Goal: Task Accomplishment & Management: Manage account settings

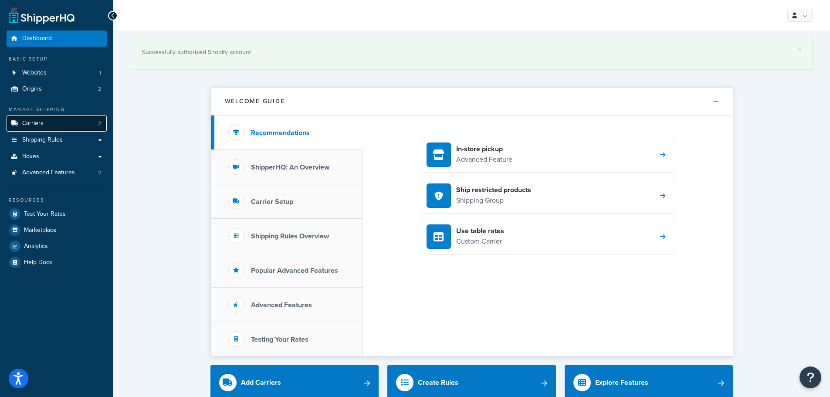
click at [59, 119] on link "Carriers 2" at bounding box center [57, 124] width 100 height 16
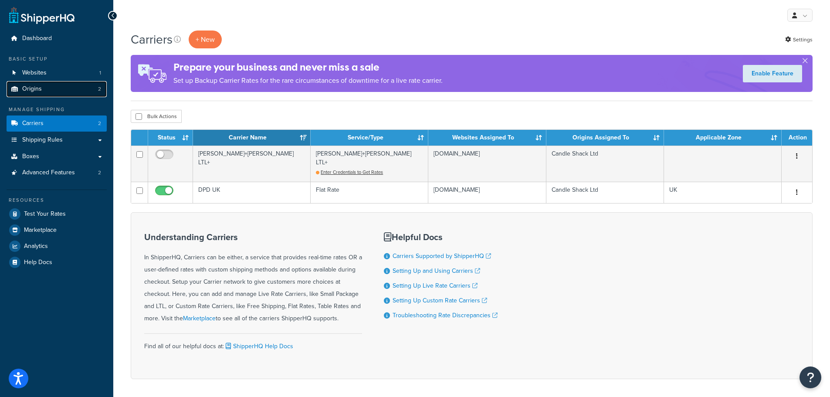
click at [45, 90] on link "Origins 2" at bounding box center [57, 89] width 100 height 16
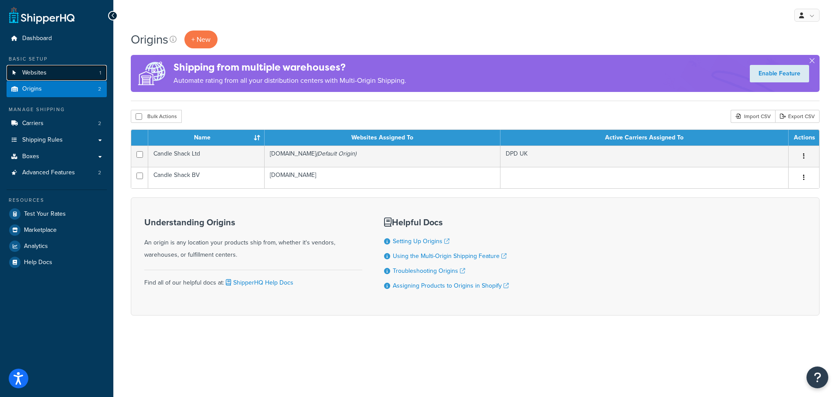
click at [43, 69] on span "Websites" at bounding box center [34, 72] width 24 height 7
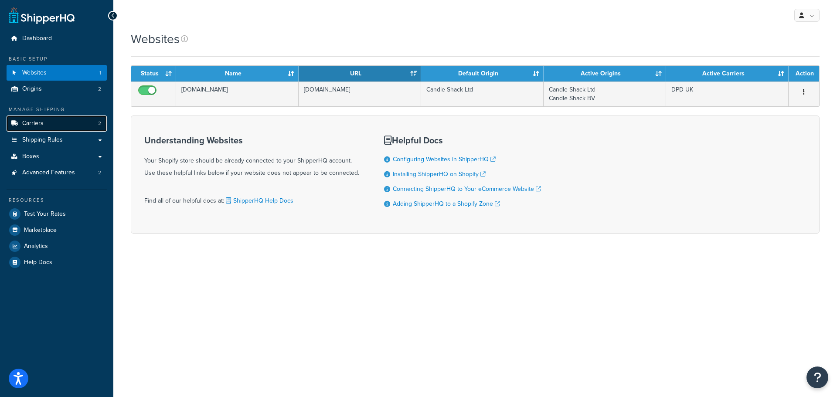
click at [72, 123] on link "Carriers 2" at bounding box center [57, 124] width 100 height 16
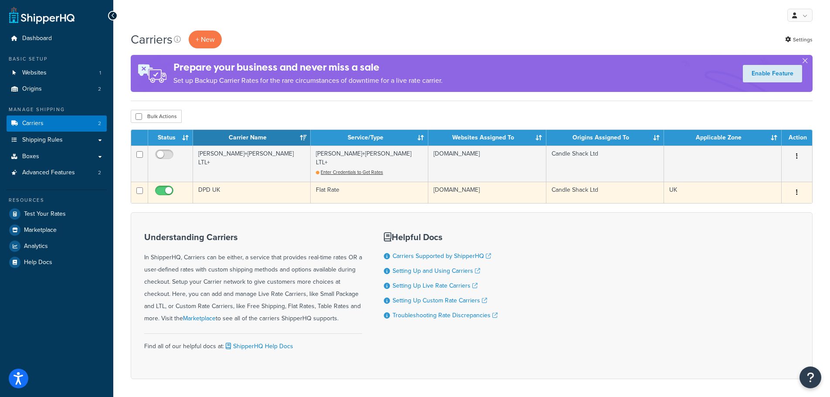
click at [228, 182] on td "DPD UK" at bounding box center [252, 192] width 118 height 21
click at [245, 182] on td "DPD UK" at bounding box center [252, 192] width 118 height 21
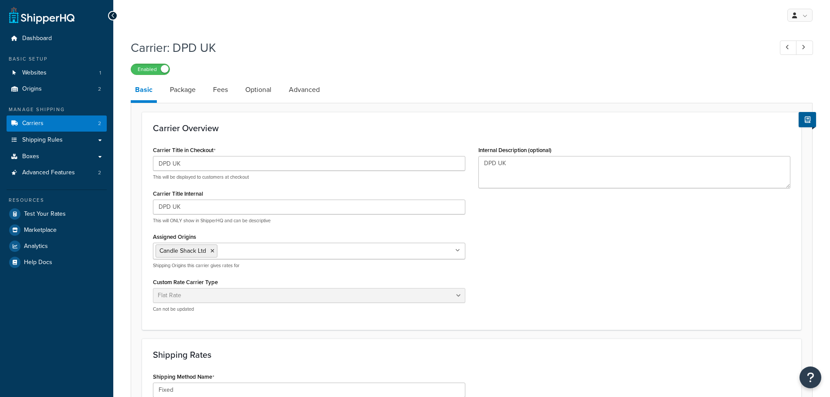
select select "flat"
select select "package"
select select "flat"
select select "package"
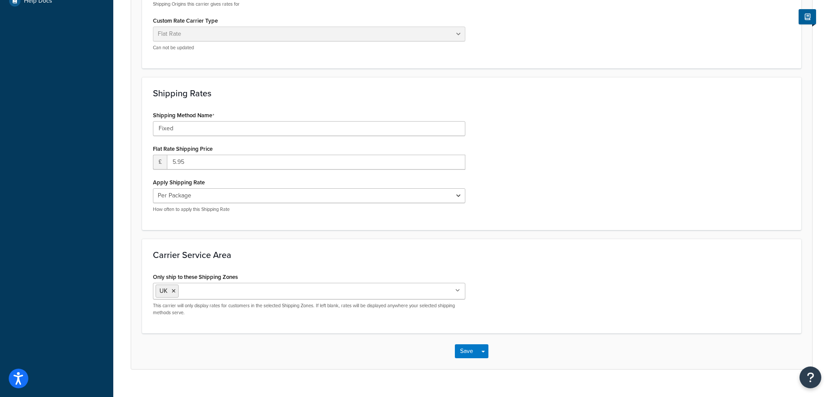
scroll to position [279, 0]
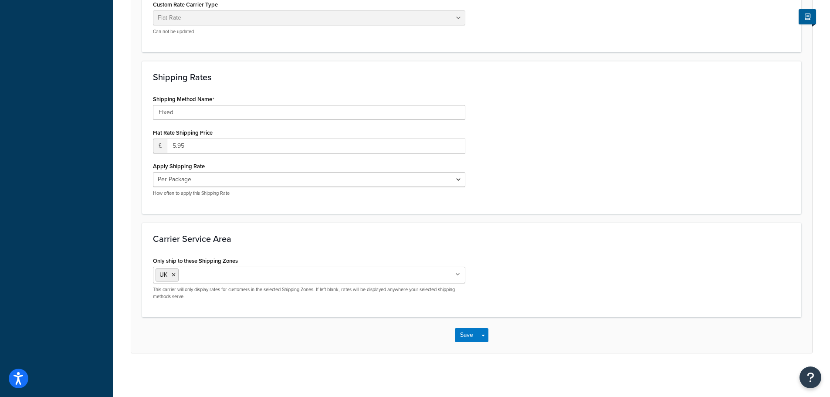
click at [456, 275] on icon at bounding box center [458, 274] width 5 height 5
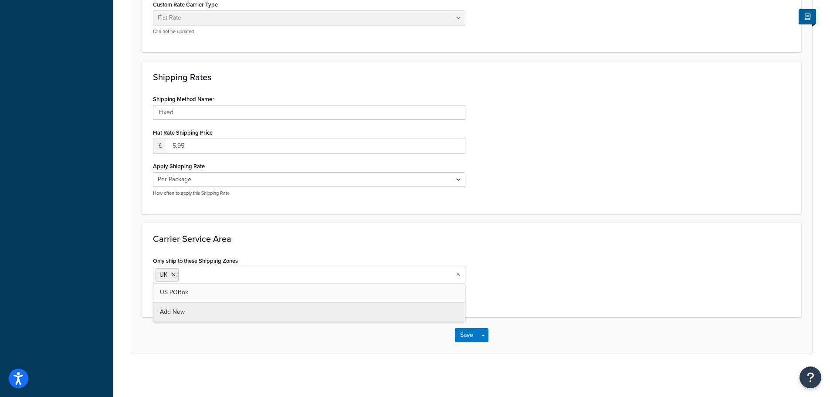
click at [525, 260] on div "Only ship to these Shipping Zones [GEOGRAPHIC_DATA] [GEOGRAPHIC_DATA] POBox Add…" at bounding box center [471, 281] width 651 height 52
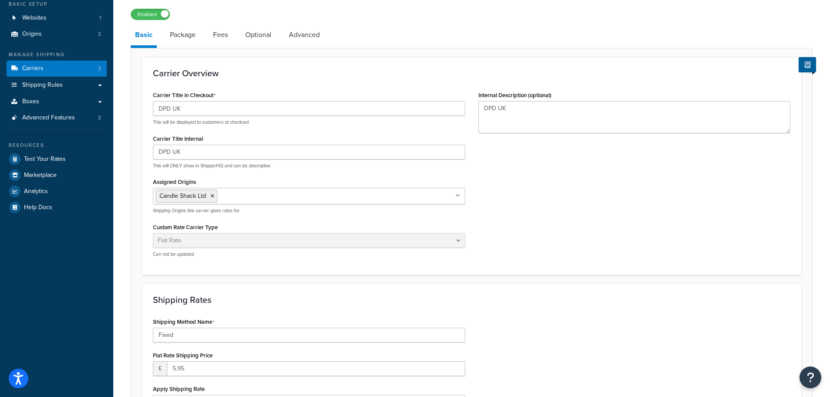
scroll to position [0, 0]
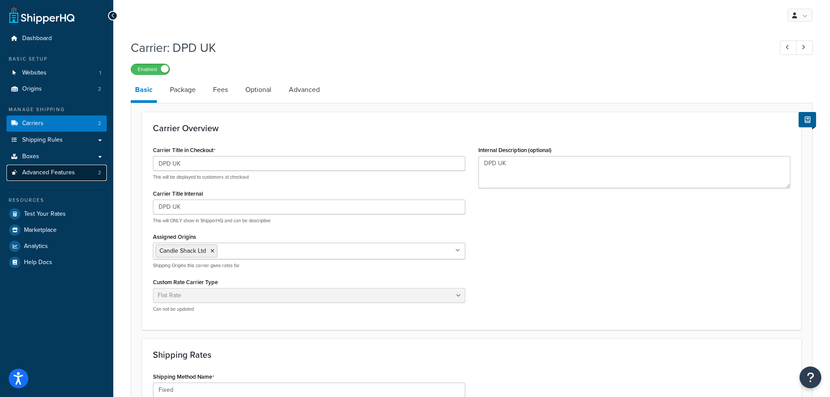
click at [60, 175] on span "Advanced Features" at bounding box center [48, 172] width 53 height 7
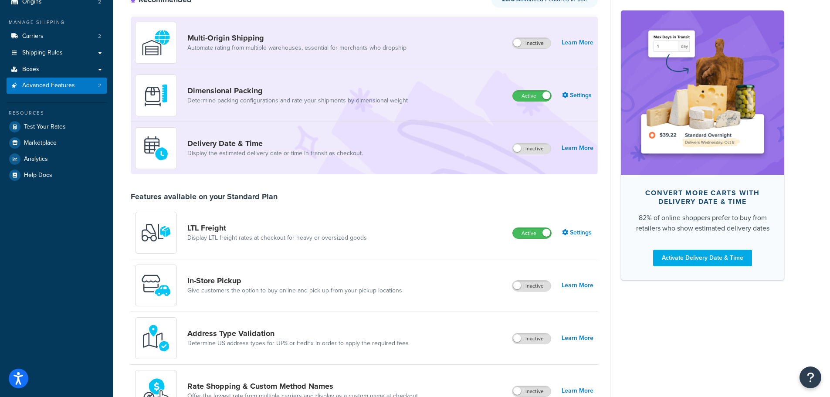
scroll to position [44, 0]
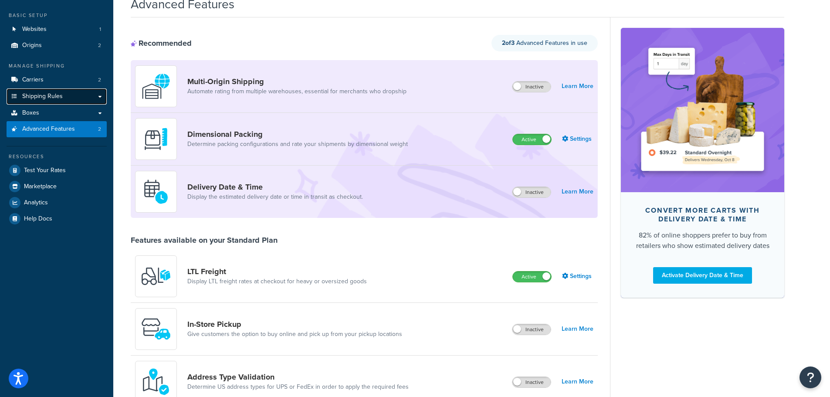
click at [62, 95] on span "Shipping Rules" at bounding box center [42, 96] width 41 height 7
